Goal: Information Seeking & Learning: Understand process/instructions

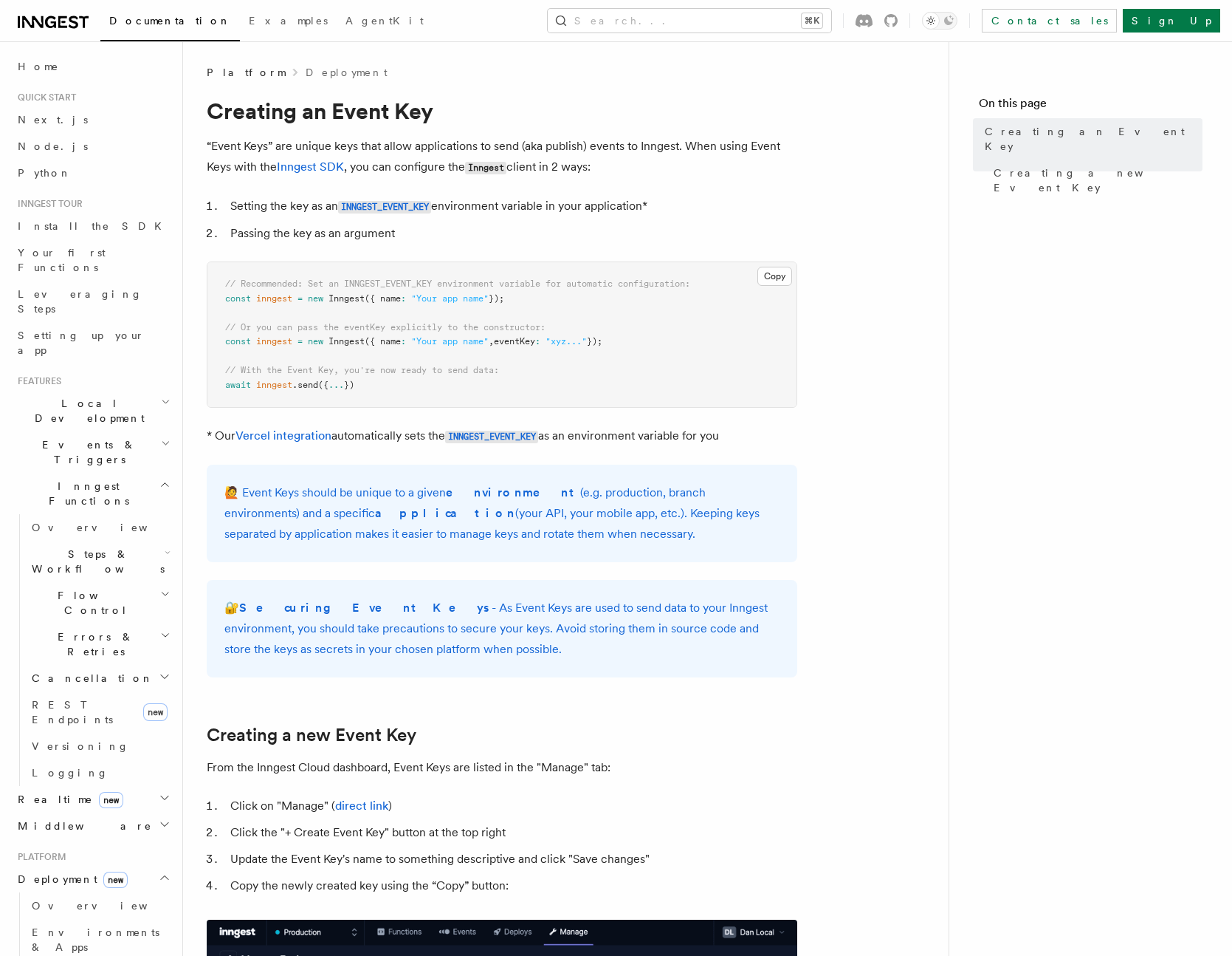
click at [861, 212] on article "Platform Deployment Creating an Event Key “Event Keys” are unique keys that all…" at bounding box center [566, 876] width 718 height 1622
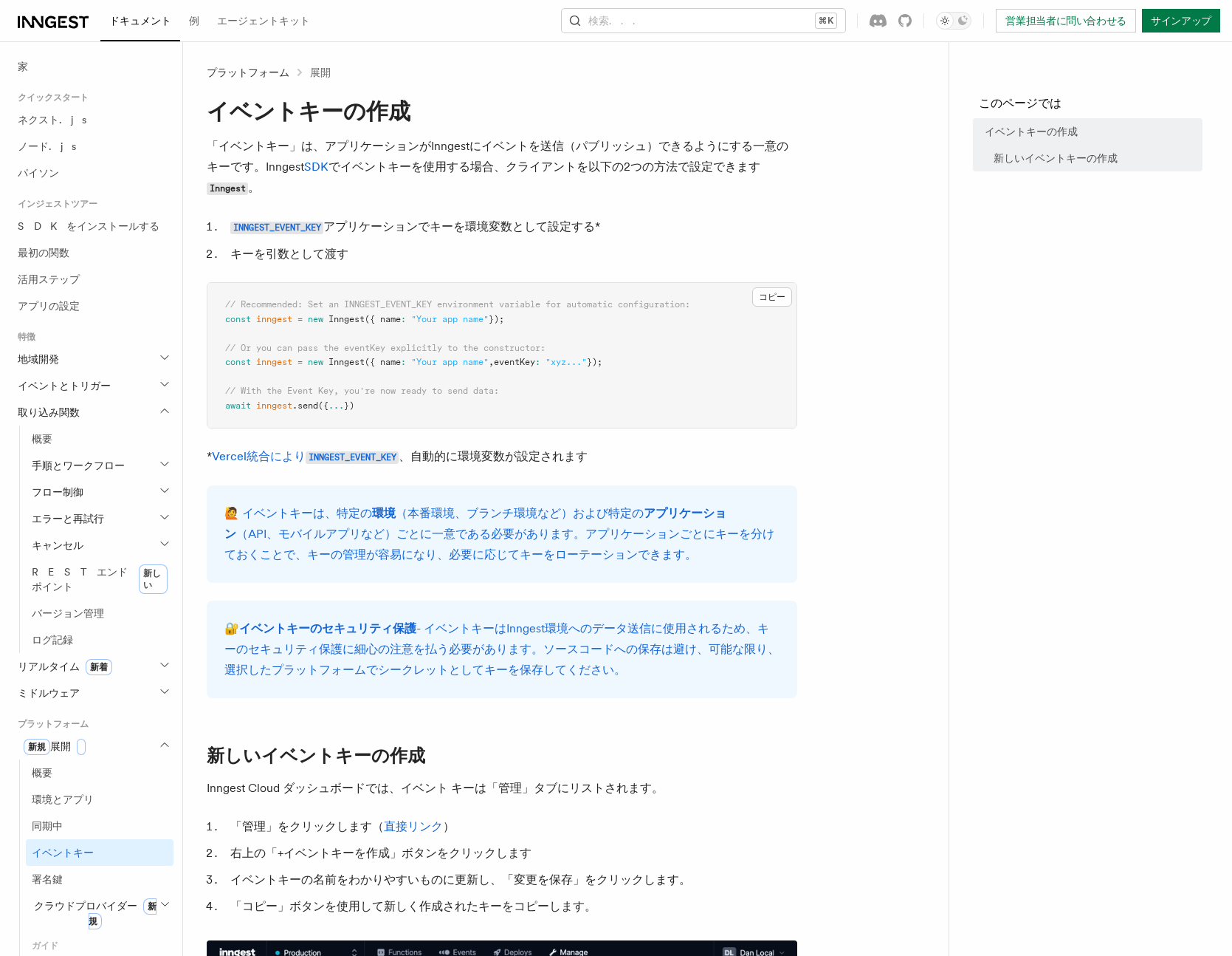
click at [845, 275] on article "プラットフォーム 展開 イベントキーの作成 「イベントキー」は、アプリケーションがInngestにイベントを送信（パブリッシュ）できるようにする一意のキーです…" at bounding box center [566, 897] width 718 height 1664
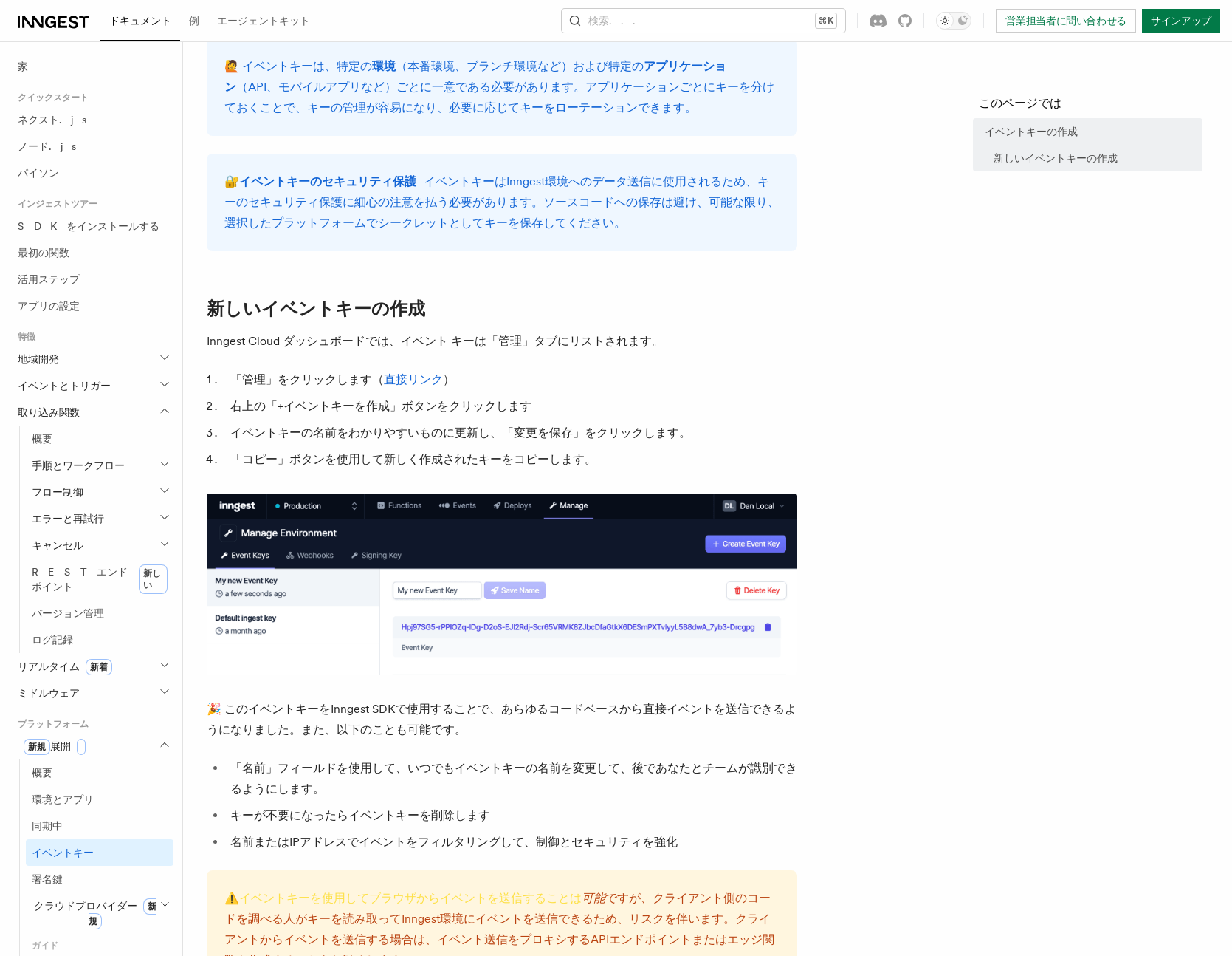
scroll to position [449, 0]
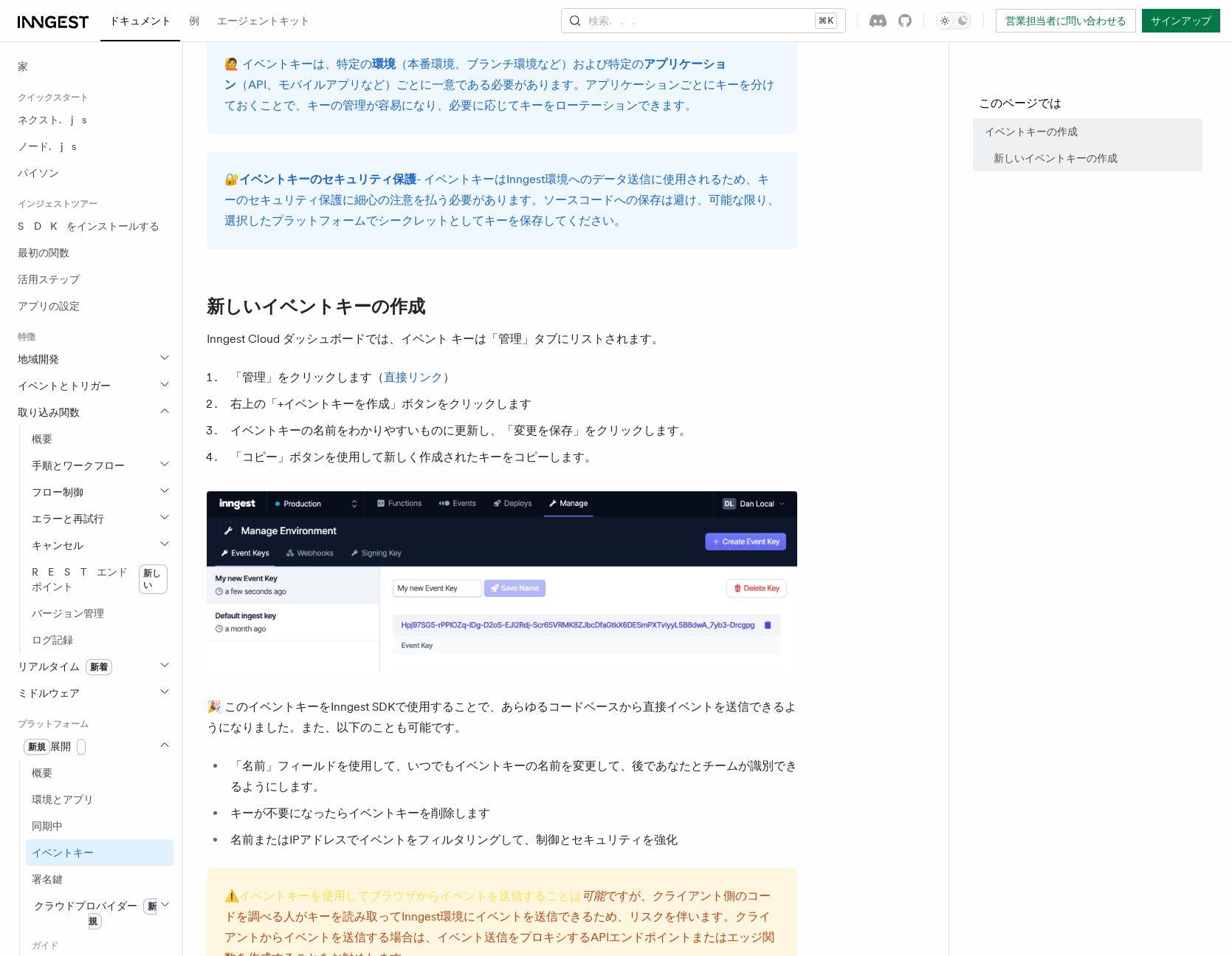
click at [847, 278] on article "プラットフォーム 展開 イベントキーの作成 「イベントキー」は、アプリケーションがInngestにイベントを送信（パブリッシュ）できるようにする一意のキーです…" at bounding box center [566, 447] width 718 height 1664
click at [912, 294] on article "プラットフォーム 展開 イベントキーの作成 「イベントキー」は、アプリケーションがInngestにイベントを送信（パブリッシュ）できるようにする一意のキーです…" at bounding box center [566, 447] width 718 height 1664
click at [874, 294] on article "プラットフォーム 展開 イベントキーの作成 「イベントキー」は、アプリケーションがInngestにイベントを送信（パブリッシュ）できるようにする一意のキーです…" at bounding box center [566, 447] width 718 height 1664
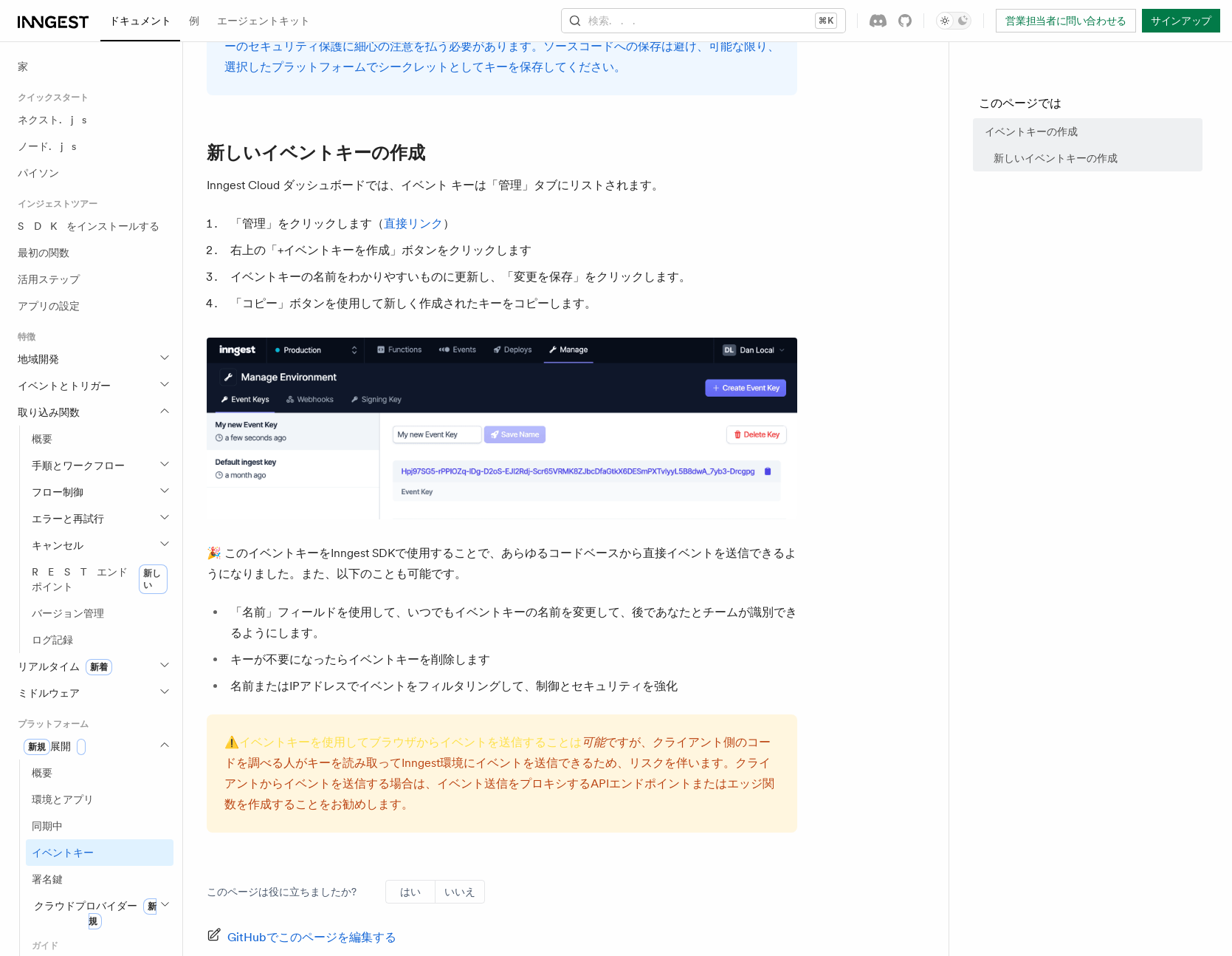
scroll to position [726, 0]
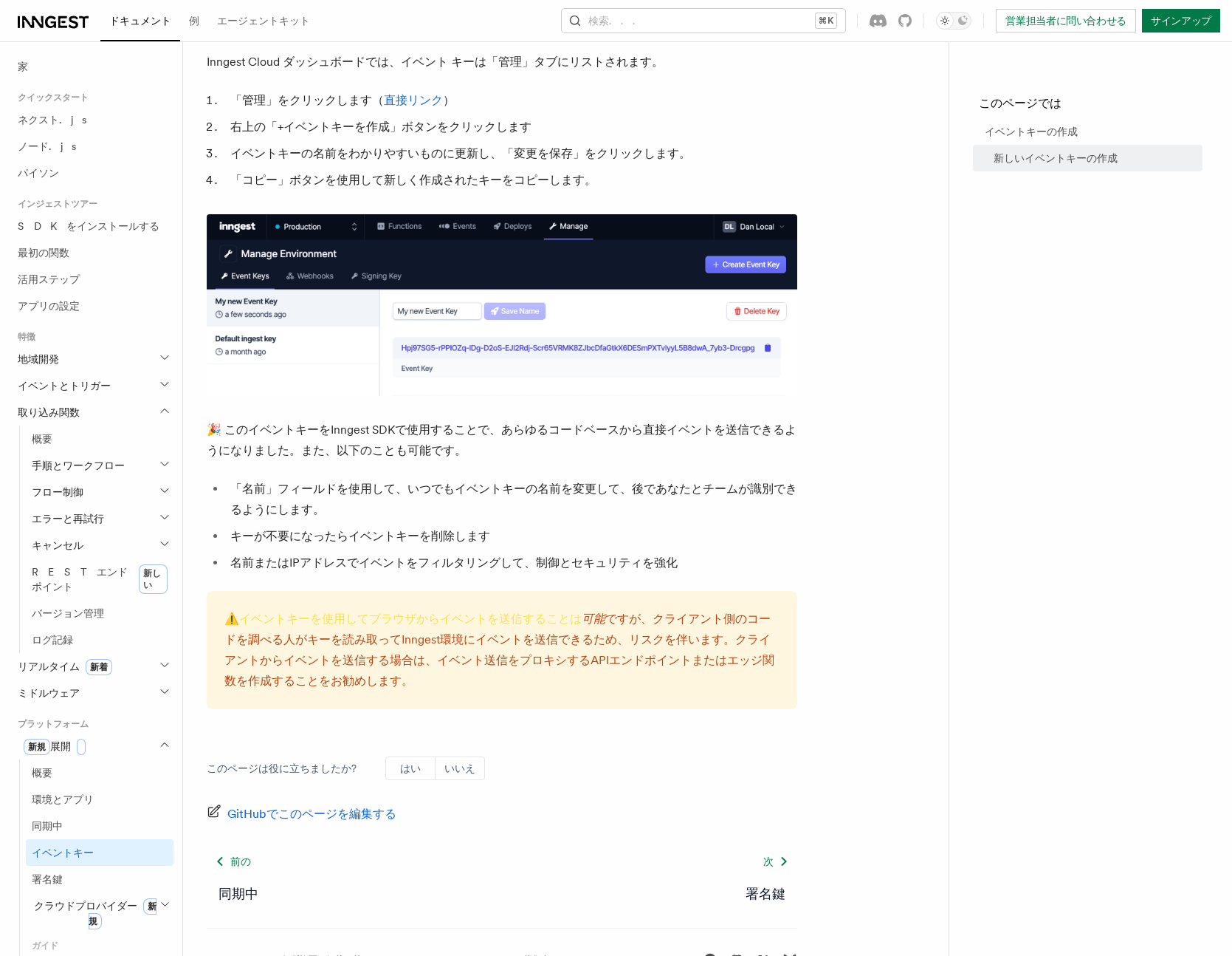
click at [854, 430] on article "プラットフォーム 展開 イベントキーの作成 「イベントキー」は、アプリケーションがInngestにイベントを送信（パブリッシュ）できるようにする一意のキーです…" at bounding box center [566, 171] width 718 height 1664
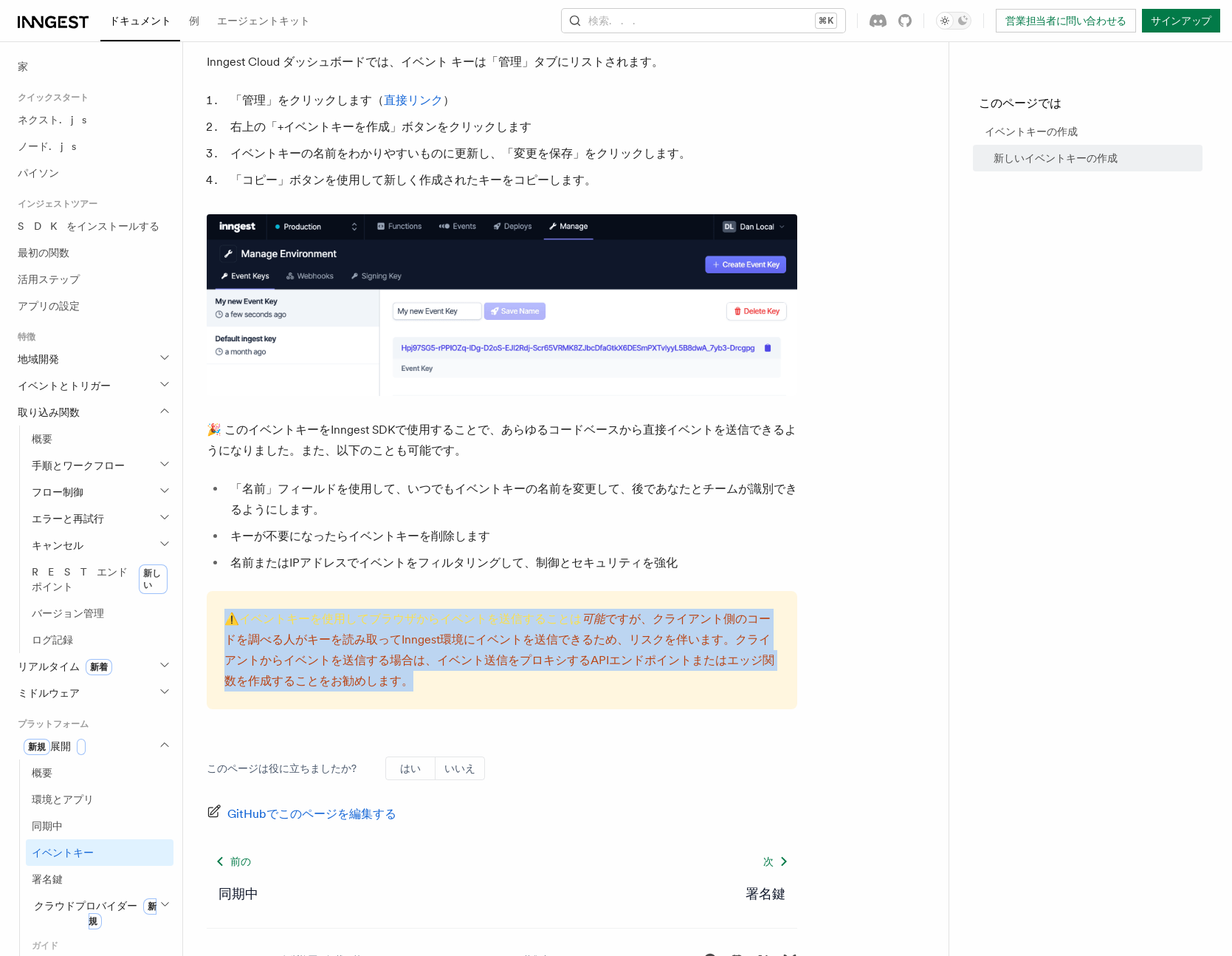
drag, startPoint x: 512, startPoint y: 599, endPoint x: 742, endPoint y: 677, distance: 242.9
click at [742, 677] on div "⚠️イベントキーを使用してブラウザからイベントを送信することは 可能 ですが 、クライアント側のコードを調べる人がキーを読み取ってInngest環境にイベント…" at bounding box center [502, 649] width 590 height 118
click at [742, 677] on p "⚠️イベントキーを使用してブラウザからイベントを送信することは 可能 ですが 、クライアント側のコードを調べる人がキーを読み取ってInngest環境にイベント…" at bounding box center [501, 650] width 555 height 83
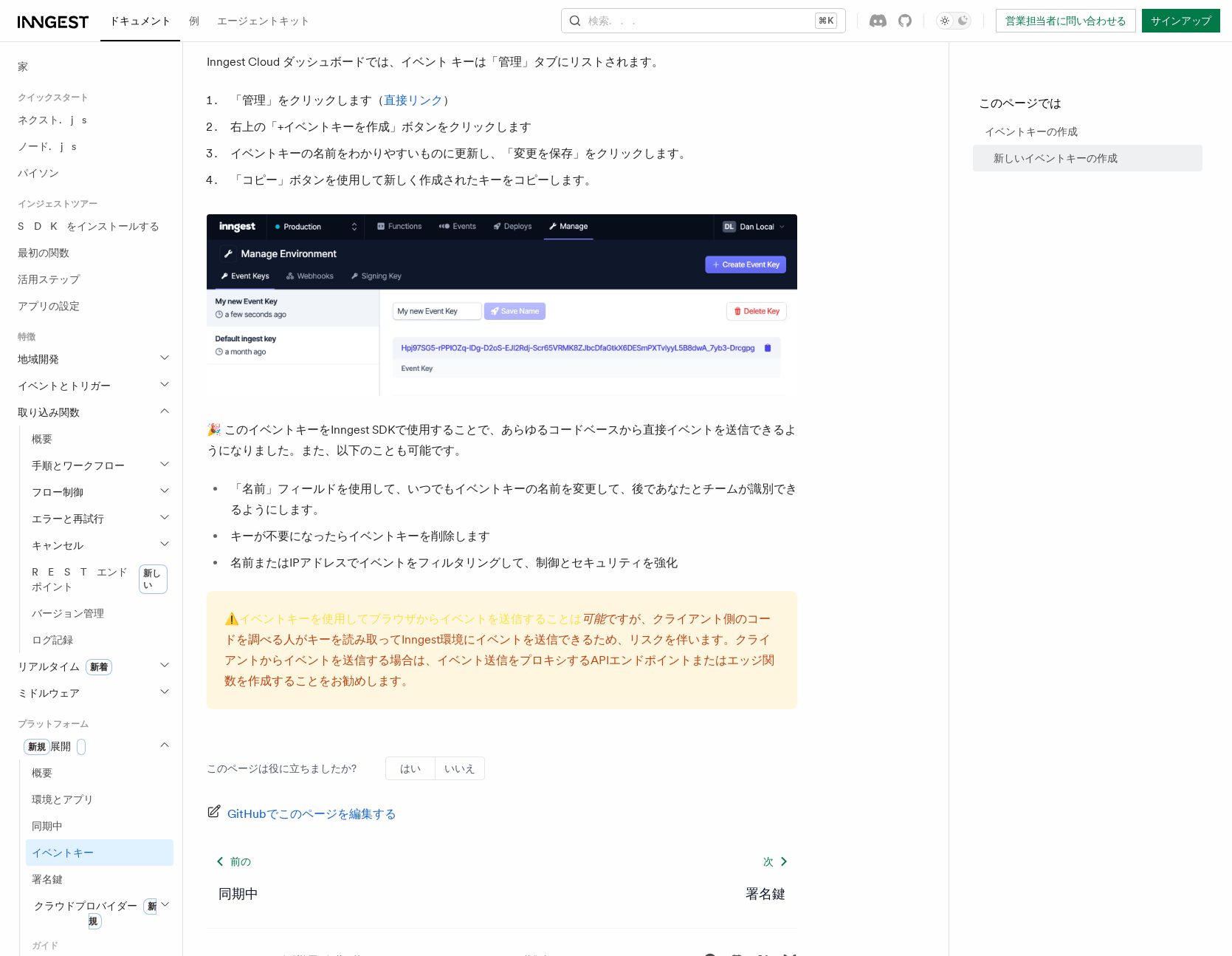
click at [838, 555] on article "プラットフォーム 展開 イベントキーの作成 「イベントキー」は、アプリケーションがInngestにイベントを送信（パブリッシュ）できるようにする一意のキーです…" at bounding box center [566, 171] width 718 height 1664
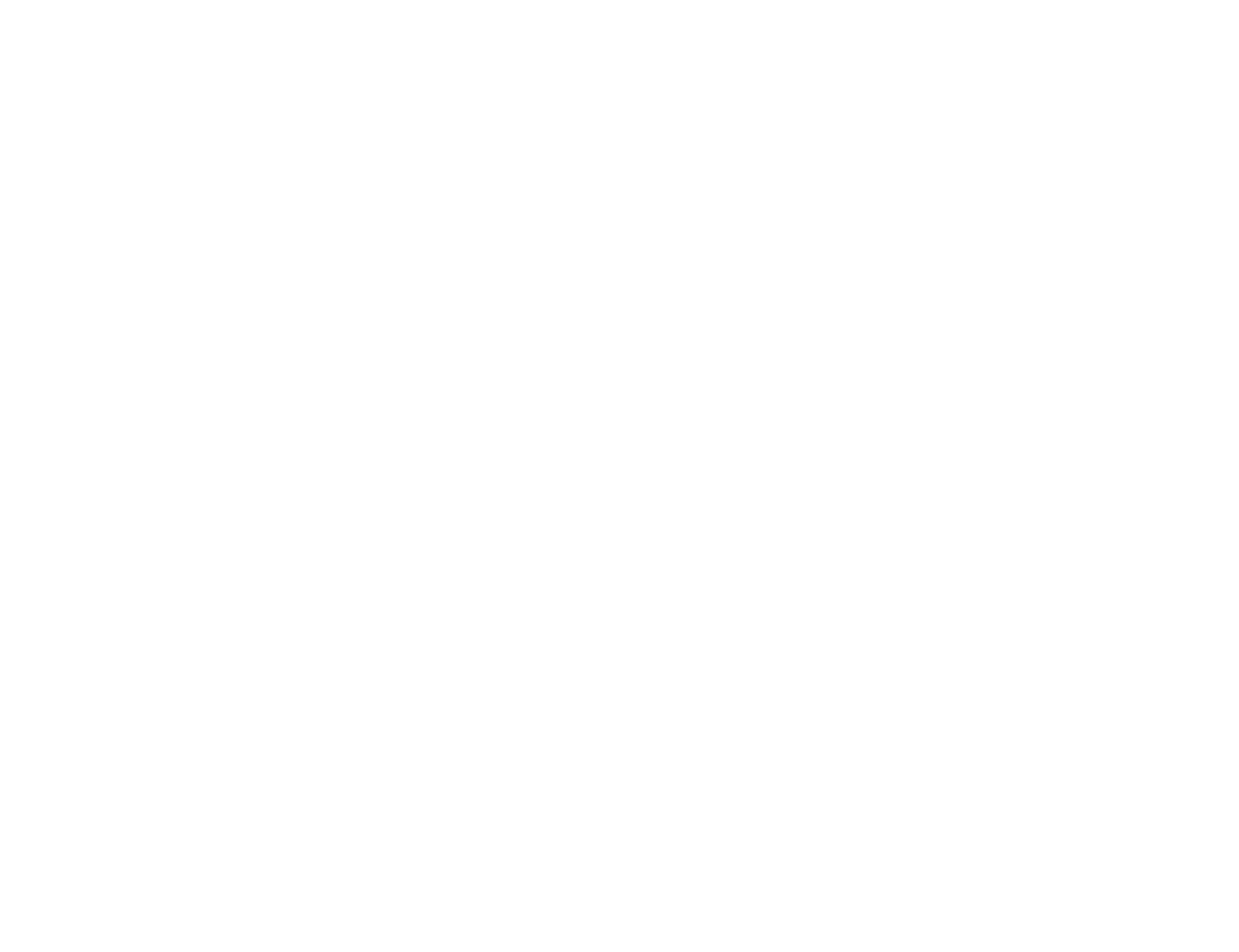
scroll to position [0, 0]
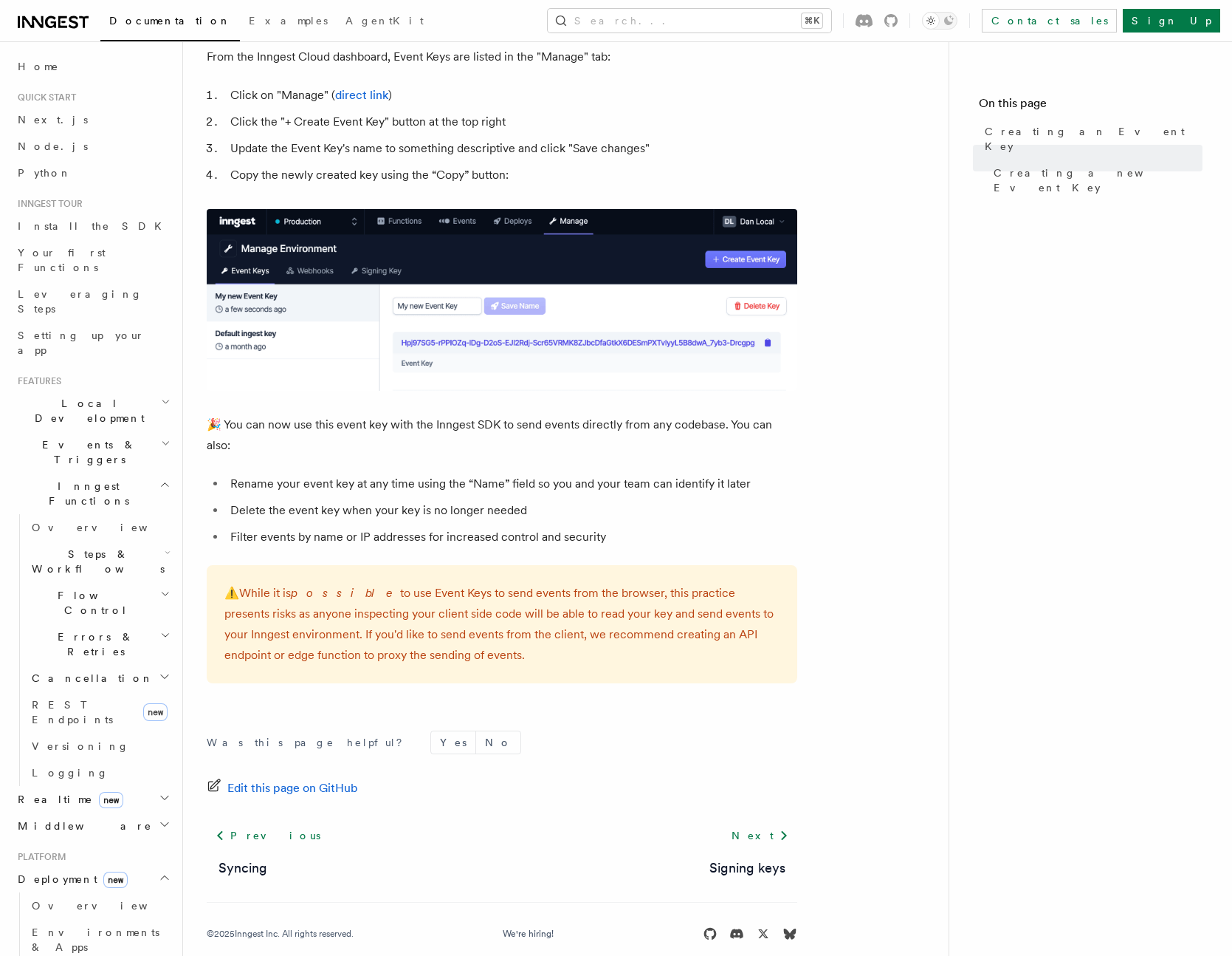
scroll to position [568, 0]
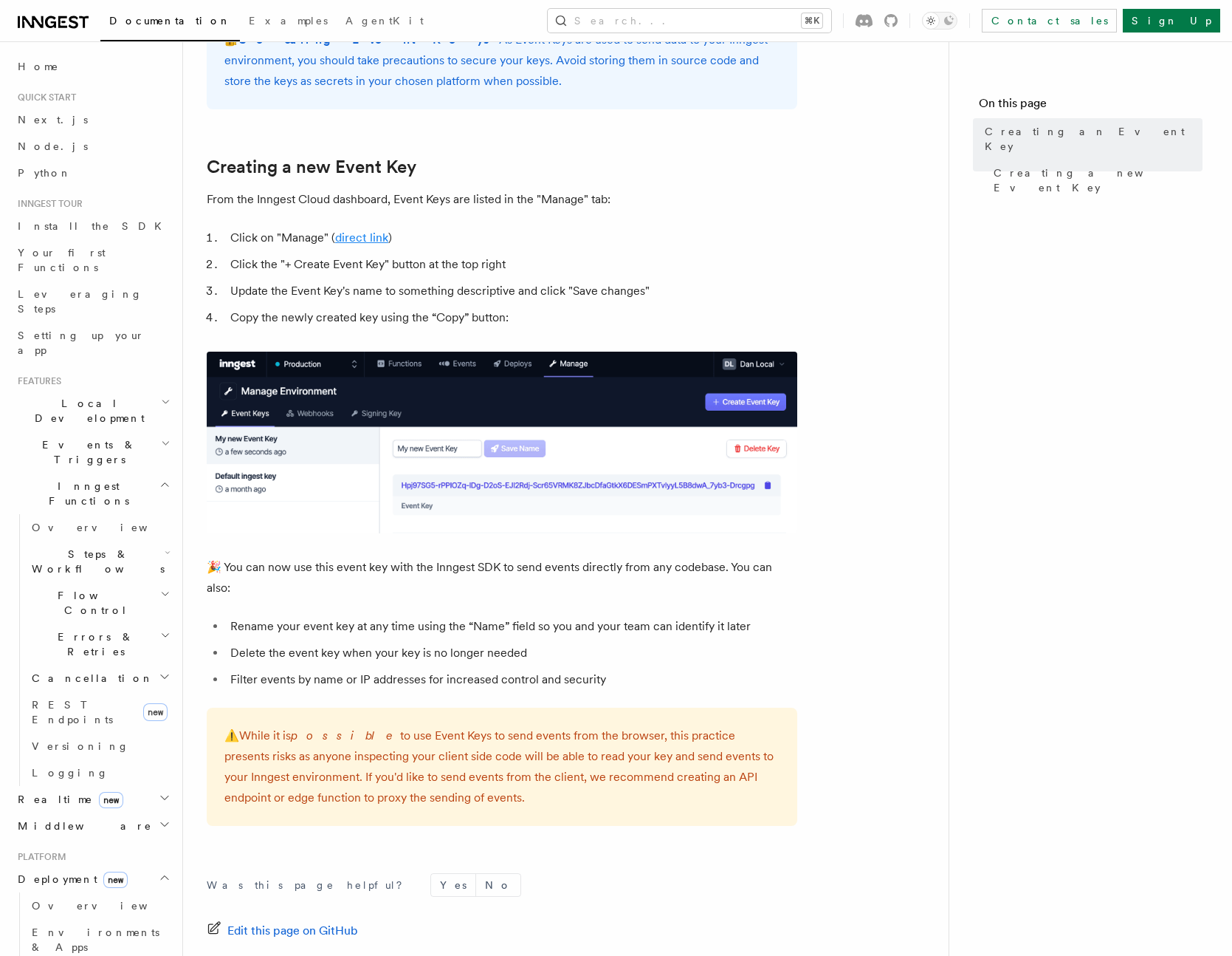
click at [364, 240] on link "direct link" at bounding box center [362, 238] width 53 height 14
